Goal: Task Accomplishment & Management: Manage account settings

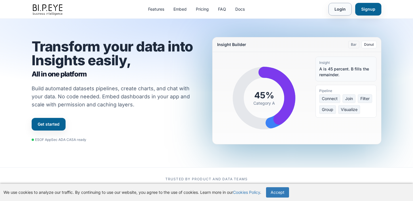
click at [338, 5] on link "Login" at bounding box center [339, 9] width 23 height 13
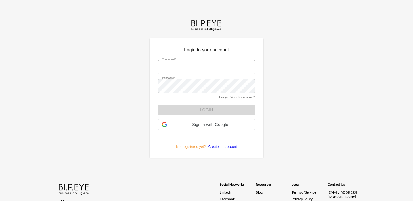
type input "vnipane@mutualart.com"
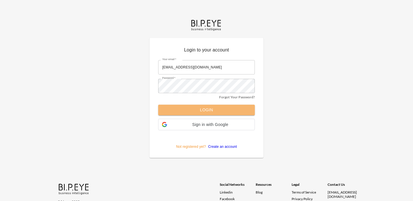
click at [171, 109] on button "Login" at bounding box center [206, 110] width 97 height 11
